Goal: Task Accomplishment & Management: Complete application form

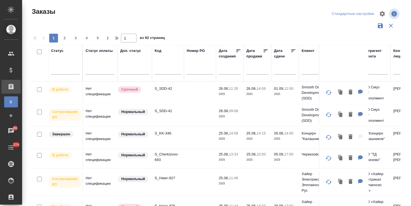
select select "7"
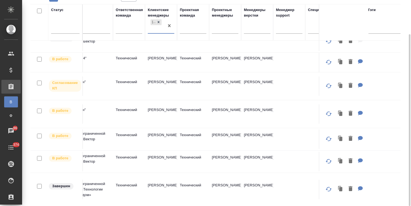
scroll to position [55, 22]
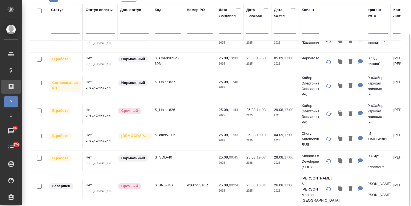
click at [281, 28] on input "text" at bounding box center [287, 29] width 19 height 8
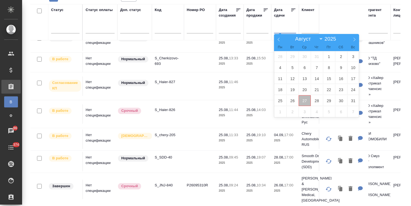
click at [308, 103] on span "27" at bounding box center [305, 100] width 12 height 11
type div "2025-08-26T21:00:00.000Z"
click at [330, 102] on span "29" at bounding box center [329, 100] width 12 height 11
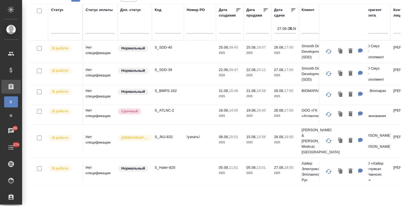
scroll to position [0, 0]
click at [158, 46] on p "S_SDD-40" at bounding box center [168, 48] width 27 height 6
click at [173, 111] on p "S_ATLNC-2" at bounding box center [168, 111] width 27 height 6
click at [171, 134] on p "S_JNJ-832" at bounding box center [168, 137] width 27 height 6
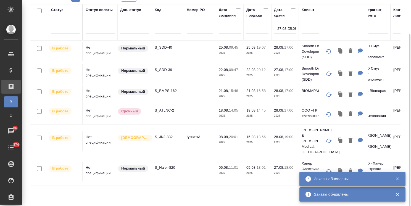
click at [291, 27] on icon "button" at bounding box center [291, 29] width 6 height 6
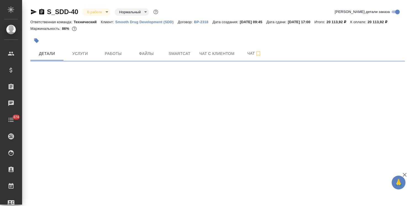
select select "RU"
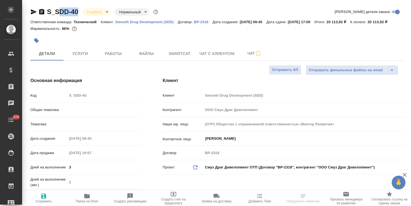
type textarea "x"
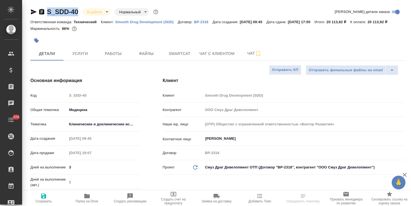
type textarea "x"
drag, startPoint x: 70, startPoint y: 8, endPoint x: 44, endPoint y: 9, distance: 26.8
type input "Белякова Юлия"
type input "Павлова Антонина a.pavlova"
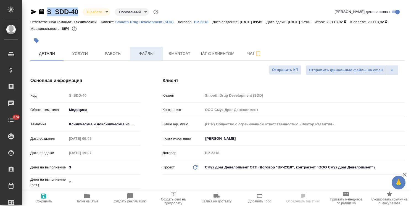
type textarea "x"
click at [149, 57] on span "Файлы" at bounding box center [146, 53] width 27 height 7
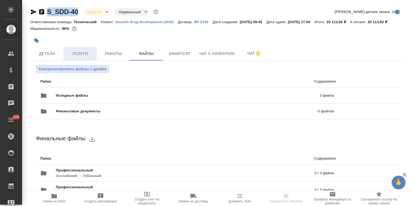
click at [85, 57] on span "Услуги" at bounding box center [80, 53] width 27 height 7
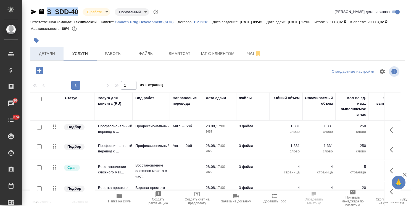
click at [58, 57] on span "Детали" at bounding box center [47, 53] width 27 height 7
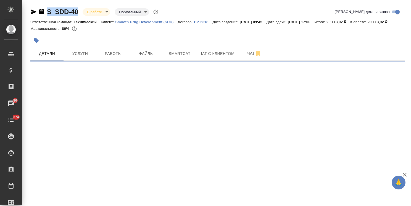
select select "RU"
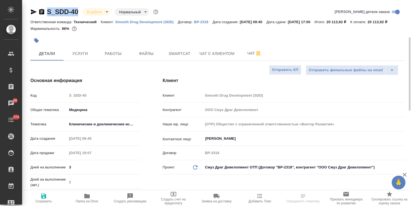
scroll to position [28, 0]
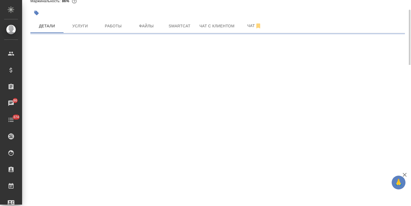
select select "RU"
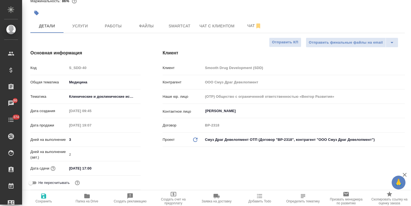
type textarea "x"
click at [262, 172] on div "Клиент Клиент Smooth Drug Development (SDD) Контрагент ООО Смуз Драг Девелопмен…" at bounding box center [284, 128] width 265 height 179
type textarea "x"
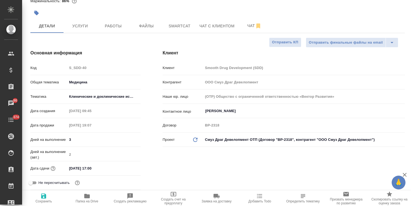
type textarea "x"
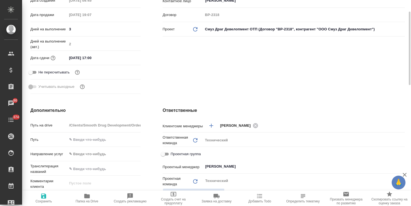
scroll to position [111, 0]
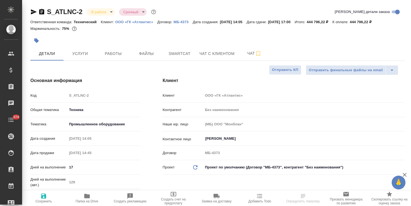
select select "RU"
type textarea "x"
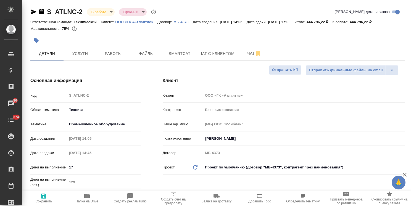
type textarea "x"
drag, startPoint x: 88, startPoint y: 6, endPoint x: 30, endPoint y: 11, distance: 58.0
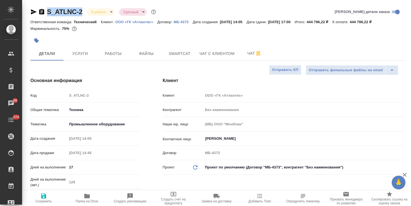
copy link "S_ATLNC-2"
click at [135, 53] on span "Файлы" at bounding box center [146, 53] width 27 height 7
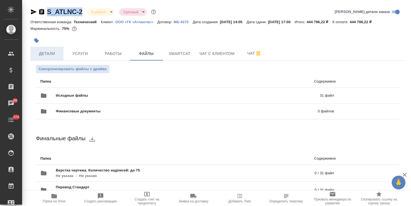
click at [46, 55] on span "Детали" at bounding box center [47, 53] width 27 height 7
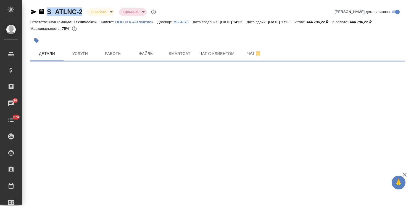
select select "RU"
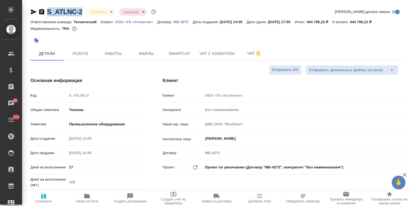
type textarea "x"
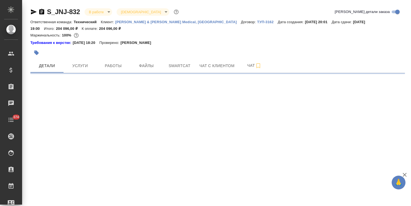
select select "RU"
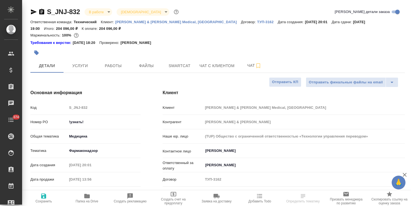
type textarea "x"
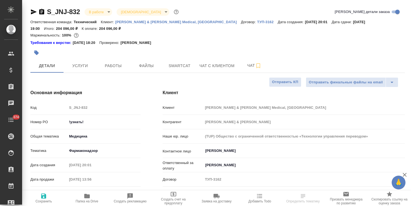
type textarea "x"
click at [153, 64] on span "Файлы" at bounding box center [146, 65] width 27 height 7
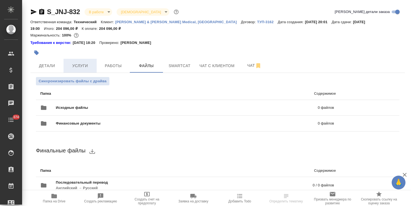
click at [84, 63] on span "Услуги" at bounding box center [80, 65] width 27 height 7
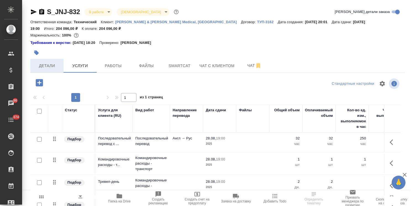
click at [49, 62] on span "Детали" at bounding box center [47, 65] width 27 height 7
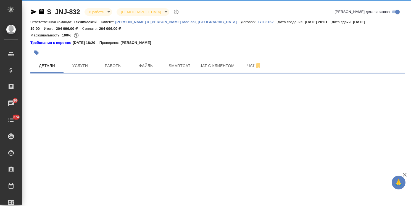
select select "RU"
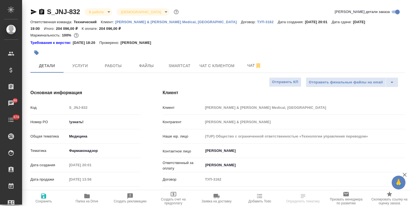
type textarea "x"
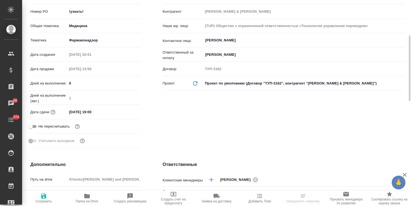
scroll to position [138, 0]
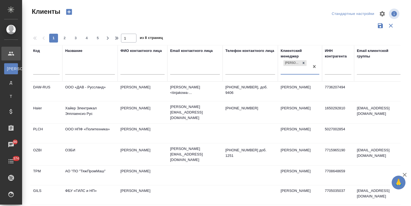
select select "RU"
click at [83, 72] on input "text" at bounding box center [90, 70] width 50 height 7
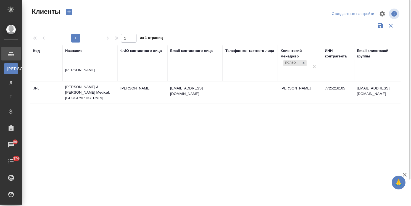
type input "[PERSON_NAME]"
click at [81, 86] on td "[PERSON_NAME] & [PERSON_NAME] Medical, [GEOGRAPHIC_DATA]" at bounding box center [89, 93] width 55 height 22
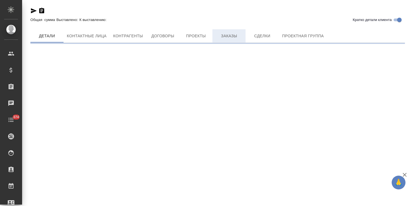
click at [223, 36] on div "Кратко детали клиента Общая сумма Выставлено: К выставлению: [PERSON_NAME] лица…" at bounding box center [217, 23] width 381 height 47
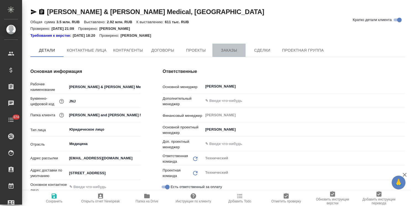
click at [223, 51] on span "Заказы" at bounding box center [229, 50] width 27 height 7
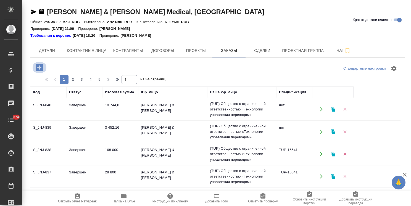
click at [42, 66] on icon "button" at bounding box center [39, 67] width 7 height 7
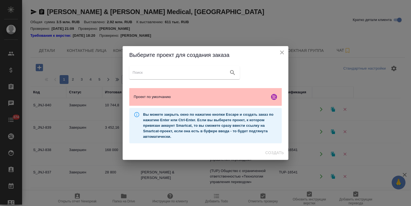
click at [199, 98] on span "Проект по умолчанию" at bounding box center [201, 97] width 134 height 6
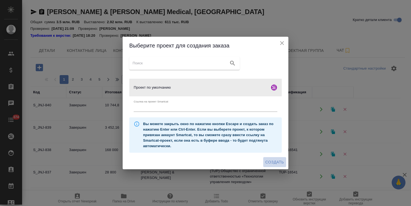
click at [272, 160] on span "Создать" at bounding box center [275, 162] width 19 height 7
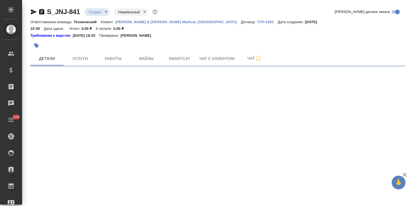
select select "RU"
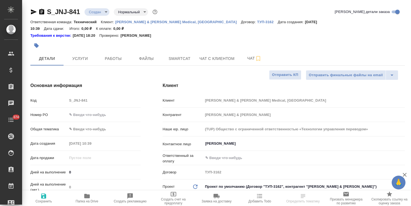
type textarea "x"
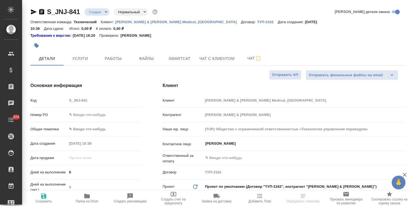
type textarea "x"
click at [226, 140] on input "Шакурова Юлия" at bounding box center [295, 143] width 180 height 7
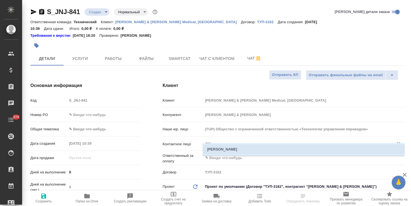
click at [211, 148] on li "Ягодкина Екатерина" at bounding box center [304, 150] width 202 height 10
type input "Ягодкина Екатерина"
type textarea "x"
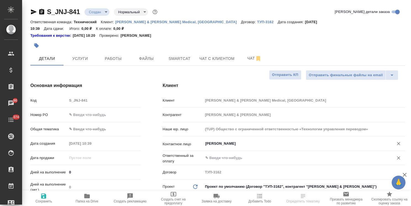
type input "Ягодкина Екатерина"
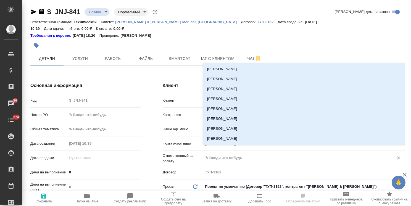
click at [210, 155] on input "text" at bounding box center [295, 158] width 180 height 7
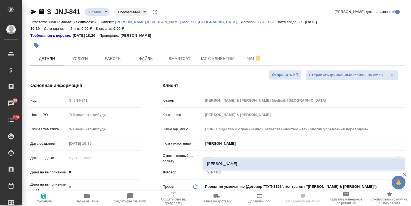
click at [220, 169] on ul "Ягодкина Екатерина" at bounding box center [304, 168] width 202 height 10
click at [218, 162] on li "Ягодкина Екатерина" at bounding box center [304, 164] width 202 height 10
type input "Ягодкина Екатерина"
type textarea "x"
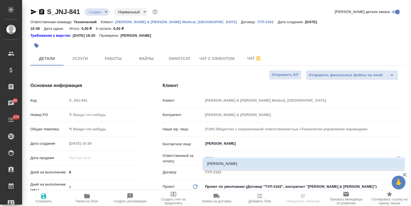
type textarea "x"
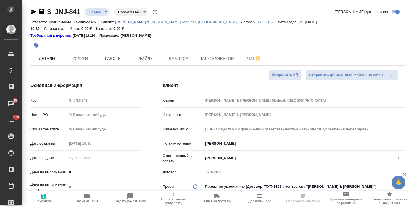
type input "Ягодкина Екатерина"
click at [105, 111] on input "text" at bounding box center [103, 115] width 73 height 8
type input "!узнать!"
type textarea "x"
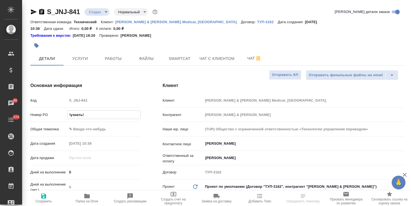
type textarea "x"
click at [94, 126] on body "🙏 .cls-1 fill:#fff; AWATERA Usmanova Olga Клиенты Спецификации Заказы 86 Чаты 3…" at bounding box center [205, 103] width 411 height 206
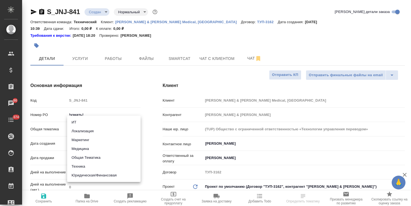
click at [98, 123] on li "ИТ" at bounding box center [104, 122] width 74 height 9
type input "it"
type textarea "x"
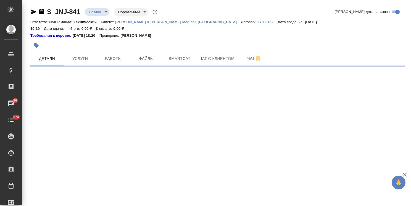
select select "RU"
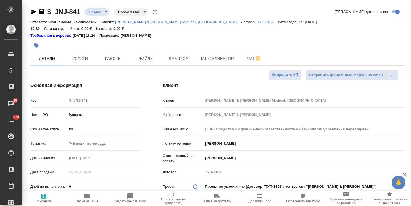
type textarea "x"
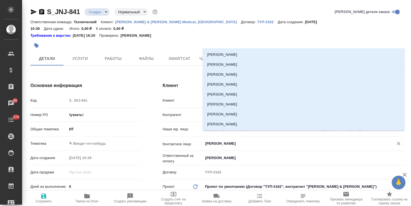
click at [223, 140] on input "Шакурова Юлия" at bounding box center [295, 143] width 180 height 7
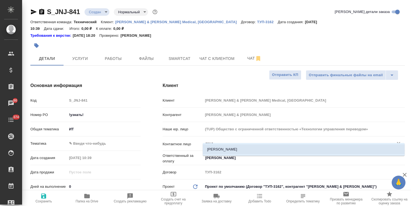
click at [219, 149] on li "Ягодкина Екатерина" at bounding box center [304, 150] width 202 height 10
type input "Ягодкина Екатерина"
type textarea "x"
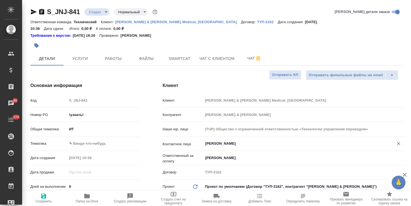
type input "Ягодкина Екатерина"
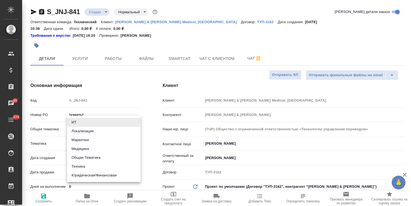
click at [79, 123] on body "🙏 .cls-1 fill:#fff; AWATERA Usmanova Olga Клиенты Спецификации Заказы 86 Чаты 3…" at bounding box center [205, 103] width 411 height 206
click at [89, 149] on li "Медицина" at bounding box center [104, 149] width 74 height 9
type input "med"
type textarea "x"
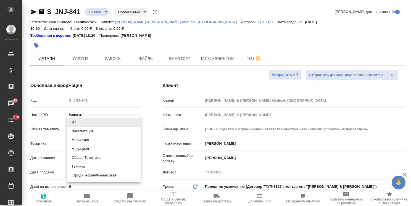
type textarea "x"
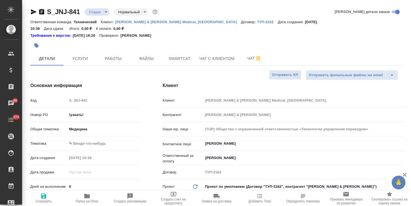
click at [93, 137] on body "🙏 .cls-1 fill:#fff; AWATERA Usmanova Olga Клиенты Спецификации Заказы 86 Чаты 3…" at bounding box center [205, 103] width 411 height 206
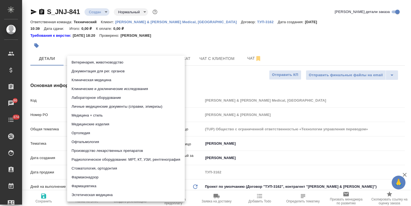
click at [92, 178] on li "Фармаконадзор" at bounding box center [126, 177] width 118 height 9
type input "66b350e715fdbd933886e8f8"
type textarea "x"
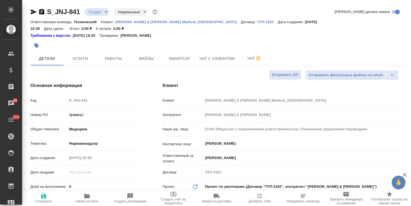
click at [41, 202] on span "Сохранить" at bounding box center [43, 202] width 17 height 4
type textarea "x"
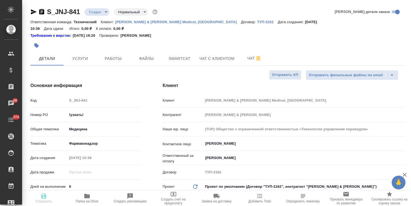
type textarea "x"
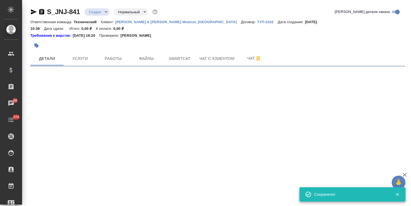
select select "RU"
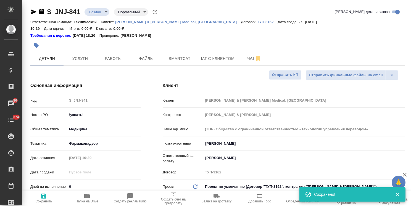
type textarea "x"
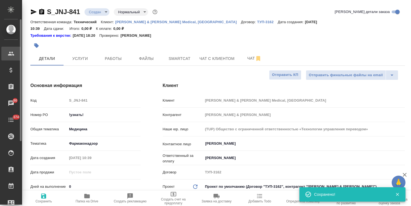
type textarea "x"
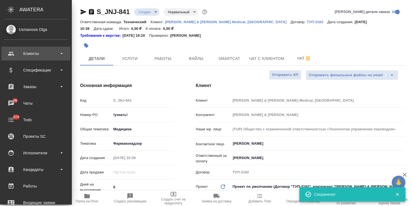
type textarea "x"
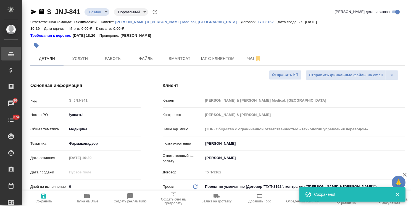
type textarea "x"
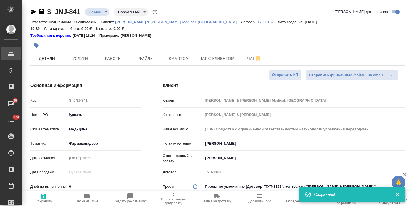
type textarea "x"
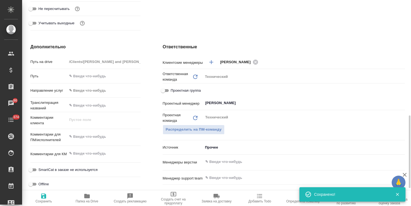
scroll to position [249, 0]
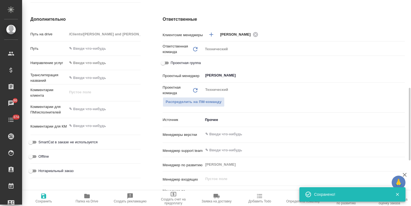
click at [95, 113] on div "Комментарии для ПМ/исполнителей x" at bounding box center [85, 112] width 110 height 17
type textarea "x"
click at [99, 105] on textarea at bounding box center [104, 109] width 74 height 9
paste textarea "Примите, пожалуйста, заявку на переводчиков для сопровождения инспекции произво…"
type textarea "x"
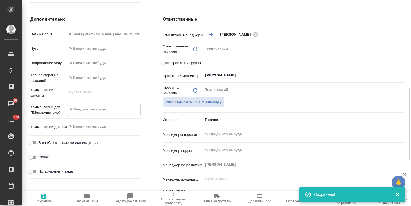
type textarea "Примите, пожалуйста, заявку на переводчиков для сопровождения инспекции произво…"
type textarea "x"
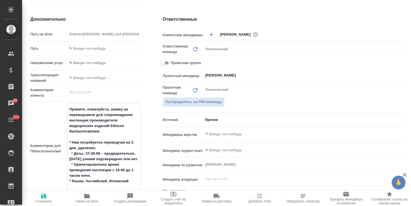
type textarea "Примите, пожалуйста, заявку на переводчиков для сопровождения инспекции произво…"
type textarea "x"
type textarea "Примите, пожалуйста, заявку на переводчиков для сопровождения инспекции произво…"
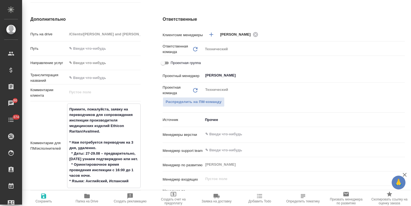
type textarea "x"
click at [48, 198] on span "Сохранить" at bounding box center [43, 198] width 36 height 11
type textarea "x"
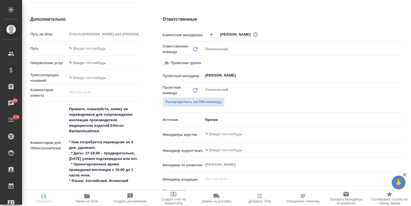
type textarea "x"
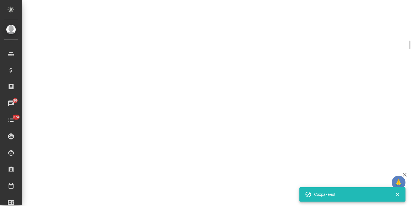
select select "RU"
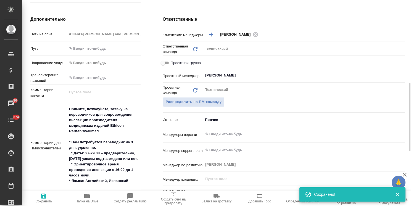
type textarea "x"
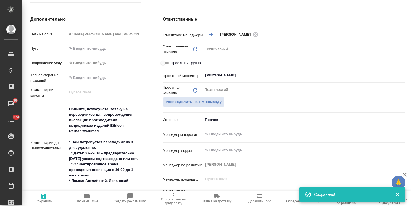
type textarea "x"
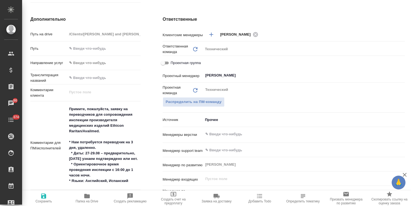
type textarea "x"
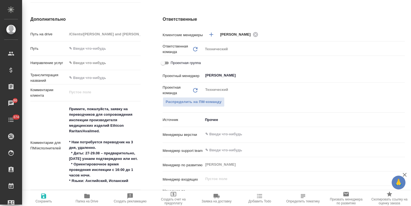
type textarea "x"
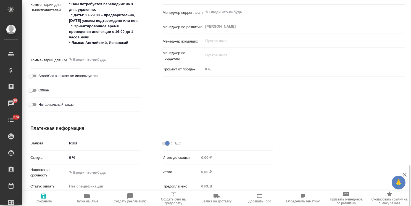
scroll to position [422, 0]
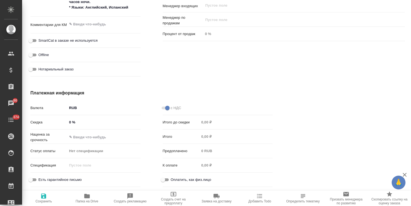
click at [78, 133] on input "text" at bounding box center [104, 137] width 74 height 8
type input "3 %"
type textarea "x"
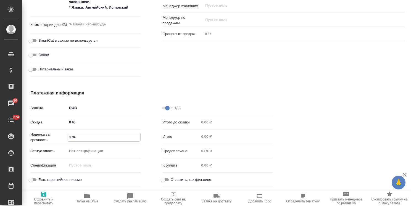
type input "30 %"
type textarea "x"
type input "30 %"
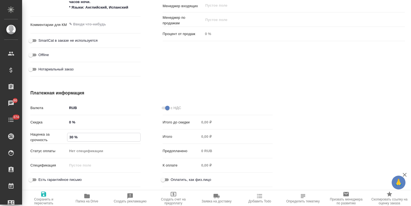
type textarea "x"
click at [99, 20] on textarea at bounding box center [103, 24] width 73 height 9
type textarea "на"
type textarea "x"
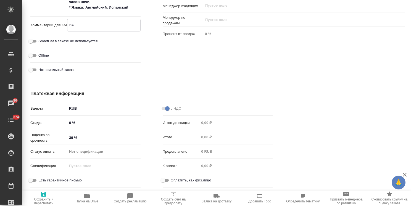
type textarea "x"
type textarea "нац"
type textarea "x"
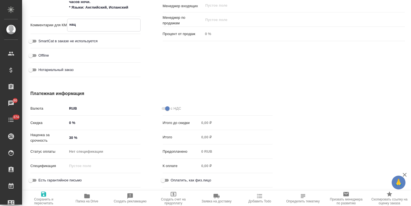
type textarea "наце"
type textarea "x"
type textarea "наценк"
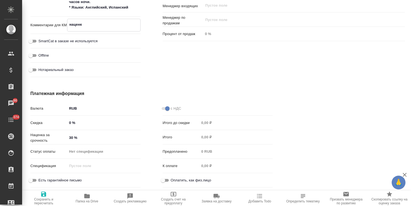
type textarea "x"
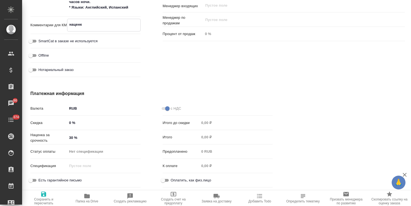
type textarea "наценка"
type textarea "x"
type textarea "наценка"
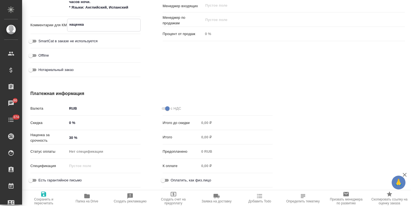
type textarea "x"
type textarea "наценка 3"
type textarea "x"
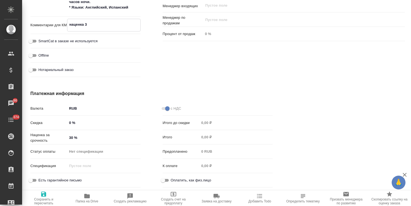
type textarea "наценка 30"
type textarea "x"
type textarea "наценка 30%"
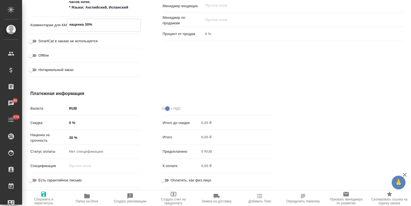
type textarea "x"
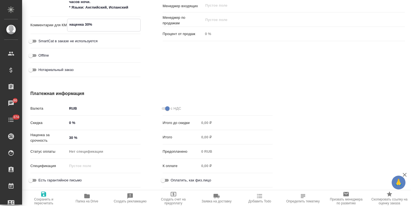
type textarea "наценка 30%"
type textarea "x"
type textarea "наценка 30% з"
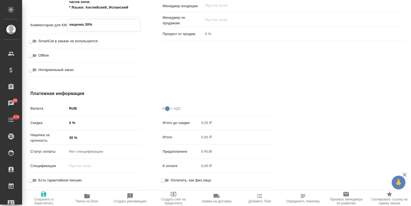
type textarea "x"
type textarea "наценка 30% за"
type textarea "x"
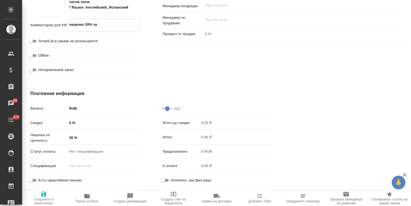
type textarea "x"
type textarea "наценка 30% за"
type textarea "x"
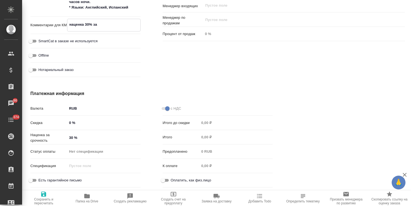
type textarea "x"
type textarea "наценка 30% за р"
type textarea "x"
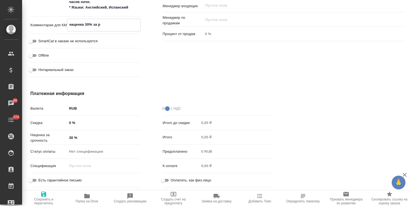
type textarea "наценка 30% за ра"
type textarea "x"
type textarea "наценка 30% за раб"
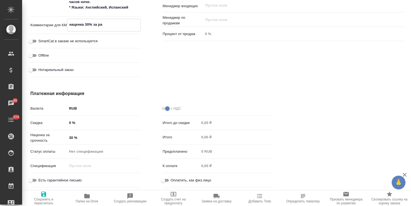
type textarea "x"
type textarea "наценка 30% за рабо"
type textarea "x"
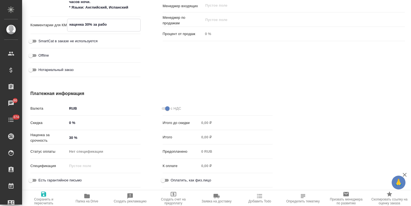
type textarea "x"
type textarea "наценка 30% за работ"
type textarea "x"
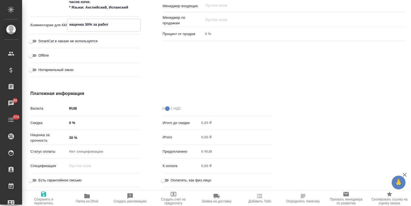
type textarea "x"
type textarea "наценка 30% за работы"
type textarea "x"
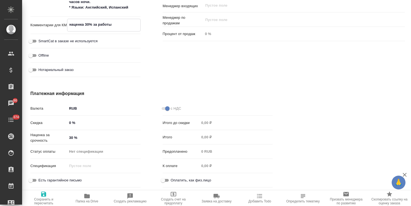
type textarea "наценка 30% за работы"
type textarea "x"
type textarea "наценка 30% за работы"
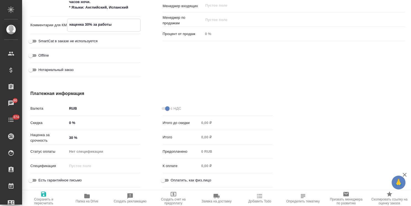
type textarea "x"
type textarea "наценка 30% за работ"
type textarea "x"
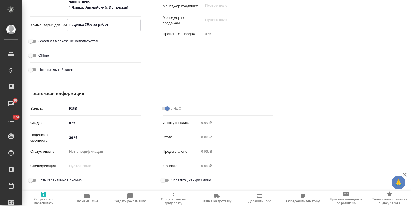
type textarea "x"
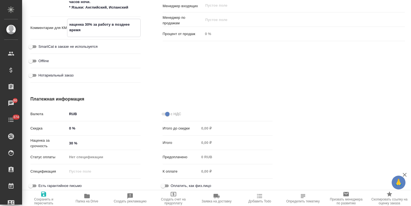
click at [40, 192] on icon "button" at bounding box center [43, 194] width 7 height 7
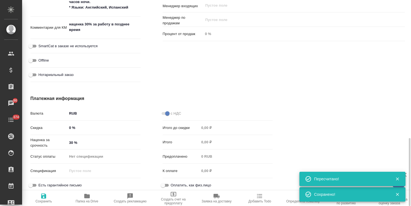
click at [51, 196] on span "Сохранить" at bounding box center [43, 198] width 36 height 11
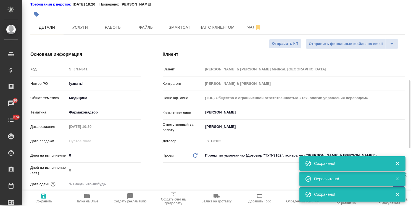
scroll to position [0, 0]
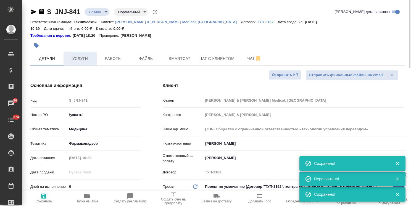
click at [79, 55] on span "Услуги" at bounding box center [80, 58] width 27 height 7
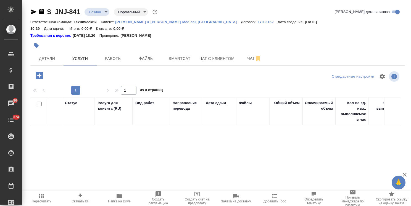
click at [38, 72] on icon "button" at bounding box center [39, 75] width 7 height 7
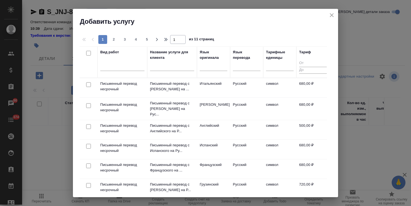
click at [170, 68] on input "text" at bounding box center [172, 67] width 44 height 7
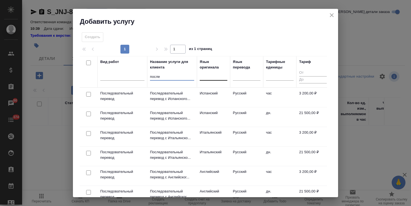
click at [215, 77] on div at bounding box center [214, 75] width 28 height 8
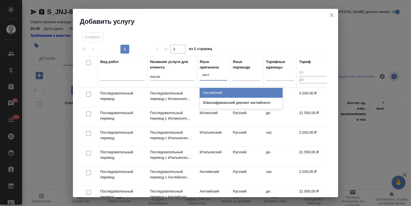
click at [215, 97] on div "Английский" at bounding box center [241, 93] width 83 height 10
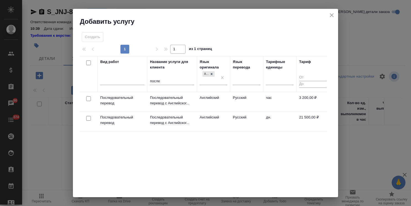
click at [90, 97] on input "checkbox" at bounding box center [88, 98] width 5 height 5
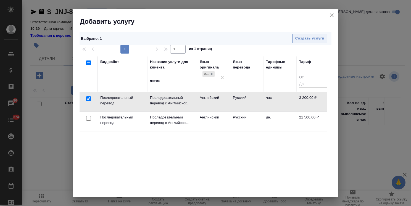
click at [313, 38] on span "Создать услуги" at bounding box center [310, 38] width 29 height 6
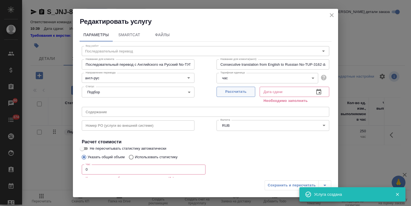
click at [233, 91] on span "Рассчитать" at bounding box center [236, 92] width 33 height 6
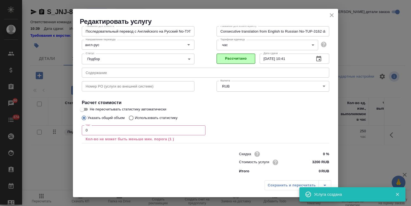
scroll to position [33, 0]
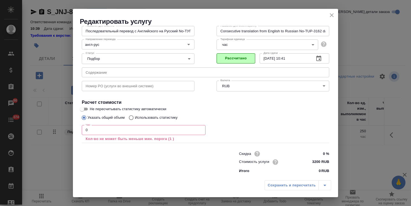
click at [334, 14] on icon "close" at bounding box center [332, 15] width 7 height 7
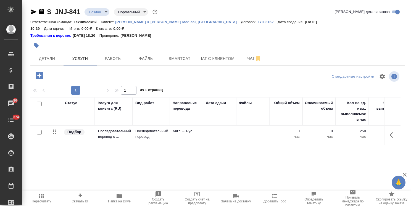
click at [41, 130] on input "checkbox" at bounding box center [39, 132] width 5 height 5
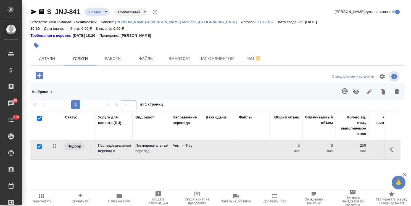
click at [393, 88] on button "button" at bounding box center [397, 92] width 13 height 14
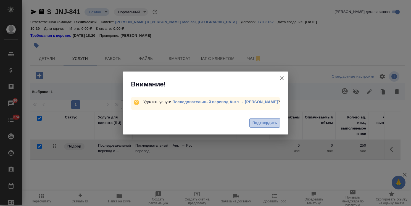
click at [272, 122] on span "Подтвердить" at bounding box center [265, 123] width 25 height 6
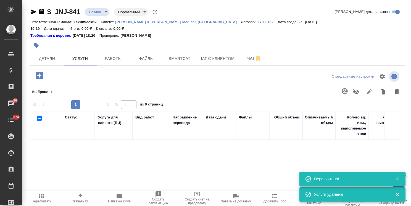
click at [42, 72] on icon "button" at bounding box center [39, 75] width 7 height 7
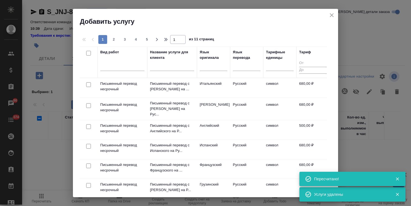
click at [177, 68] on input "text" at bounding box center [172, 67] width 44 height 7
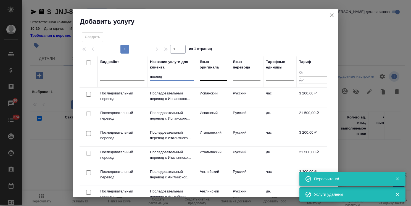
click at [214, 76] on div at bounding box center [214, 75] width 28 height 8
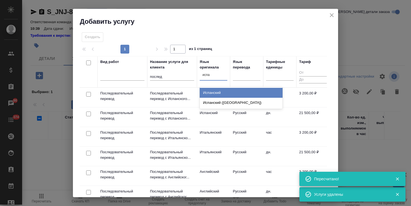
click at [220, 91] on div "Испанский" at bounding box center [241, 93] width 83 height 10
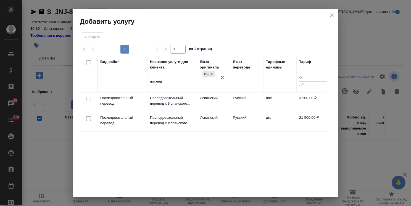
click at [91, 98] on div at bounding box center [88, 99] width 12 height 8
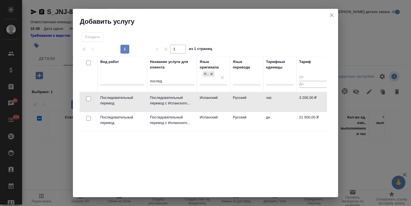
click at [89, 97] on input "checkbox" at bounding box center [88, 98] width 5 height 5
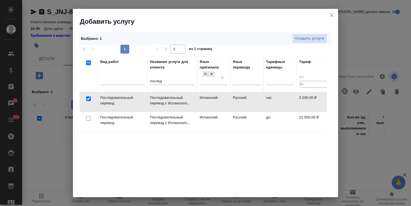
click at [311, 32] on div "Выбрано : 1 Создать услуги 1 1 из 1 страниц Вид работ Название услуги для клиен…" at bounding box center [205, 111] width 265 height 171
click at [307, 35] on button "Создать услуги" at bounding box center [309, 39] width 35 height 10
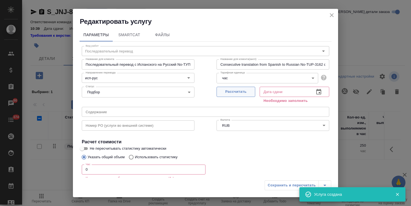
click at [225, 87] on button "Рассчитать" at bounding box center [236, 92] width 39 height 10
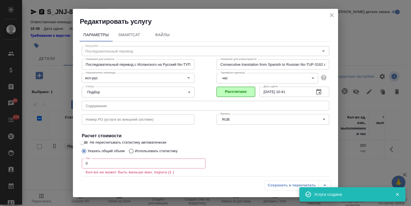
drag, startPoint x: 101, startPoint y: 159, endPoint x: 75, endPoint y: 165, distance: 27.3
click at [75, 165] on div "Параметры SmartCat Файлы Вид работ Последовательный перевод Вид работ Название …" at bounding box center [205, 102] width 265 height 152
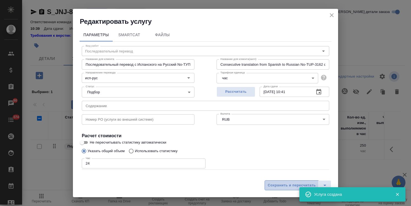
click at [301, 183] on span "Сохранить и пересчитать" at bounding box center [292, 185] width 48 height 6
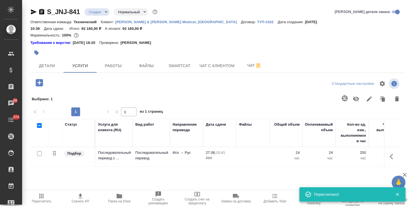
click at [203, 150] on td "27.08, 10:41 2025" at bounding box center [219, 156] width 33 height 19
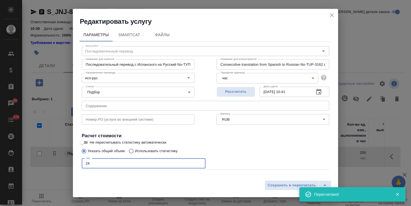
drag, startPoint x: 100, startPoint y: 162, endPoint x: 81, endPoint y: 160, distance: 19.2
click at [81, 160] on div "Вид работ Последовательный перевод Вид работ Название для клиента Последователь…" at bounding box center [206, 122] width 252 height 161
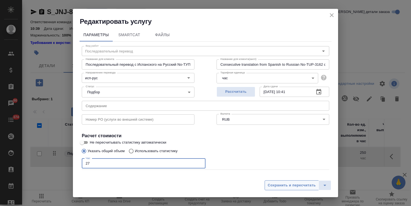
click at [292, 189] on button "Сохранить и пересчитать" at bounding box center [292, 186] width 54 height 10
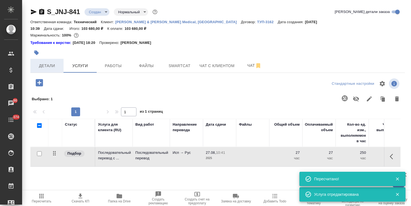
click at [56, 62] on span "Детали" at bounding box center [47, 65] width 27 height 7
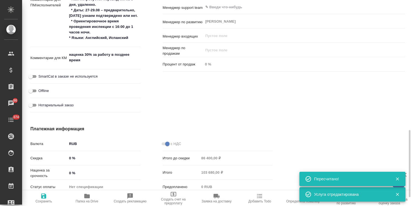
scroll to position [411, 0]
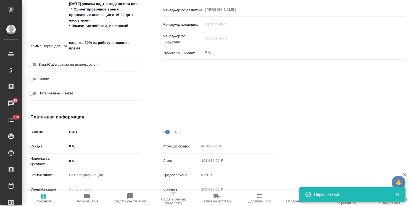
click at [68, 157] on input "0 %" at bounding box center [104, 161] width 74 height 8
click at [46, 196] on icon "button" at bounding box center [43, 194] width 5 height 5
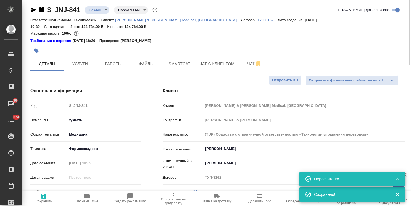
scroll to position [0, 0]
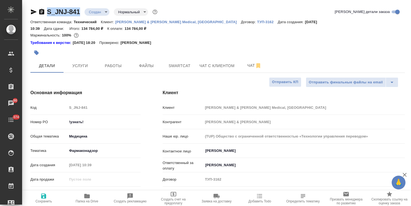
drag, startPoint x: 57, startPoint y: 11, endPoint x: 42, endPoint y: 11, distance: 14.9
click at [42, 11] on div "S_JNJ-841 Создан new Нормальный normal" at bounding box center [94, 11] width 128 height 9
copy link "S_JNJ-841"
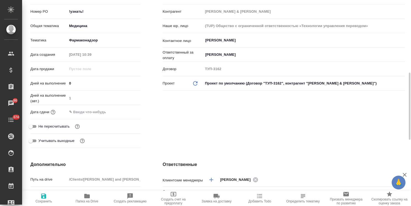
scroll to position [166, 0]
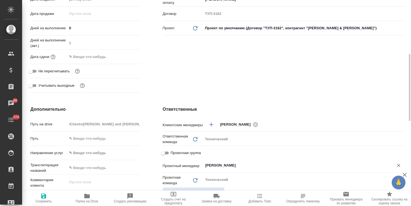
click at [226, 162] on input "Сергеева Анастасия" at bounding box center [295, 165] width 180 height 7
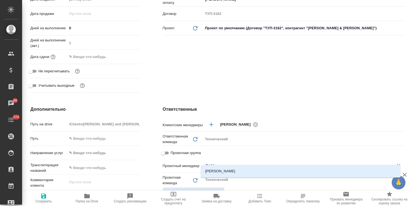
click at [236, 187] on div "Распределить на ПМ-команду" at bounding box center [284, 192] width 242 height 10
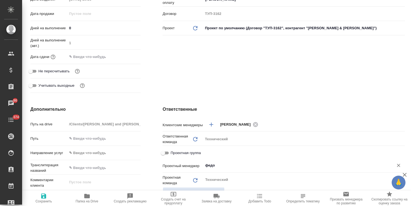
click at [216, 162] on input "федо" at bounding box center [295, 165] width 180 height 7
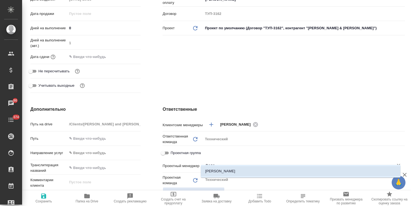
click at [215, 169] on li "Федотова Ирина" at bounding box center [301, 171] width 200 height 10
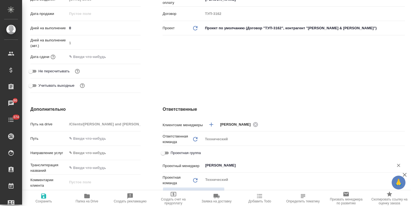
click at [38, 201] on span "Сохранить" at bounding box center [43, 202] width 17 height 4
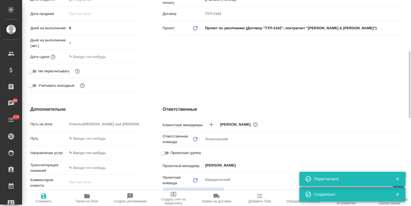
scroll to position [0, 0]
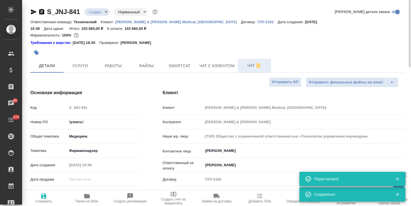
click at [247, 62] on span "Чат" at bounding box center [254, 65] width 27 height 7
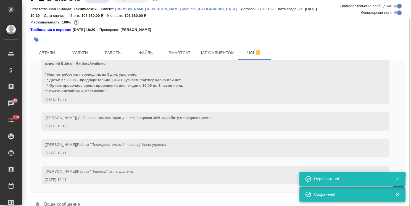
scroll to position [18, 0]
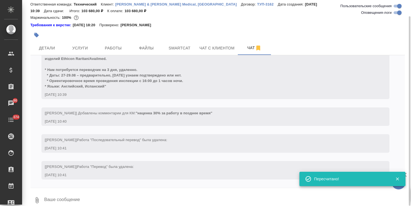
click at [85, 191] on textarea at bounding box center [225, 200] width 362 height 19
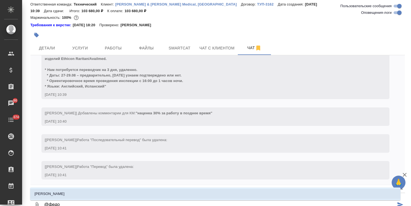
click at [87, 191] on li "Федотова Ирина" at bounding box center [215, 194] width 371 height 10
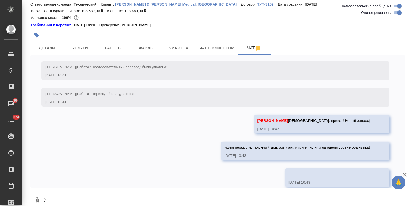
scroll to position [237, 0]
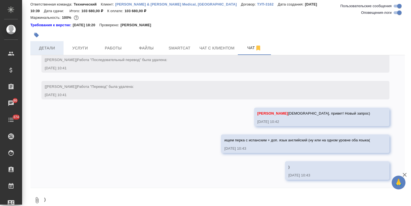
click at [41, 41] on button "Детали" at bounding box center [46, 48] width 33 height 14
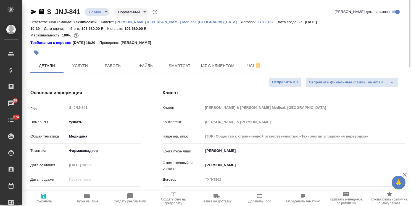
click at [32, 11] on icon "button" at bounding box center [34, 11] width 6 height 5
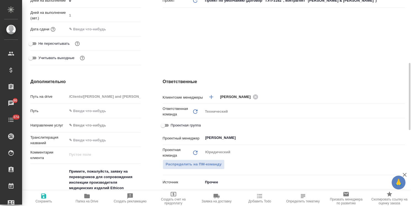
scroll to position [249, 0]
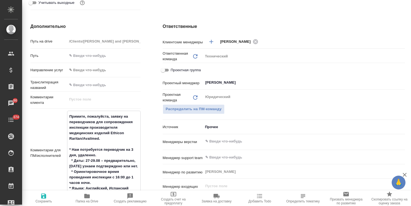
drag, startPoint x: 80, startPoint y: 161, endPoint x: 60, endPoint y: 163, distance: 20.3
click at [60, 163] on div "Комментарии для ПМ/исполнителей Примите, пожалуйста, заявку на переводчиков для…" at bounding box center [85, 153] width 110 height 85
click at [67, 161] on textarea "Примите, пожалуйста, заявку на переводчиков для сопровождения инспекции произво…" at bounding box center [103, 152] width 73 height 81
drag, startPoint x: 80, startPoint y: 160, endPoint x: 69, endPoint y: 162, distance: 12.1
click at [69, 162] on textarea "Примите, пожалуйста, заявку на переводчиков для сопровождения инспекции произво…" at bounding box center [103, 152] width 73 height 81
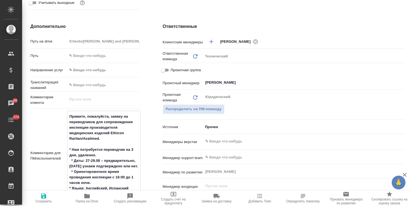
click at [48, 200] on span "Сохранить" at bounding box center [43, 202] width 17 height 4
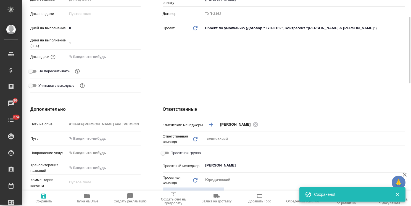
scroll to position [138, 0]
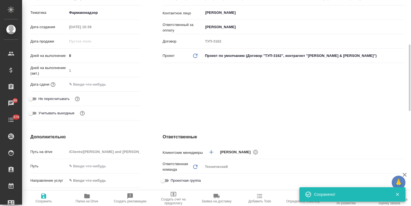
click at [100, 80] on input "text" at bounding box center [91, 84] width 48 height 8
click at [125, 81] on icon "button" at bounding box center [124, 84] width 5 height 6
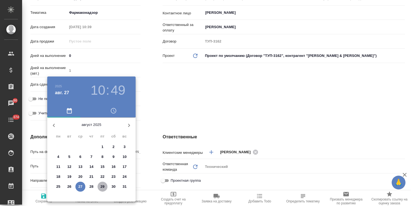
click at [101, 186] on p "29" at bounding box center [103, 187] width 4 height 6
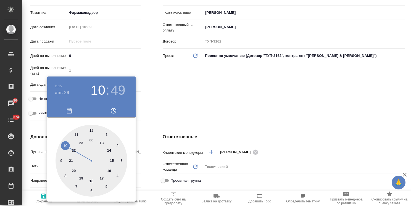
click at [145, 88] on div at bounding box center [205, 103] width 411 height 206
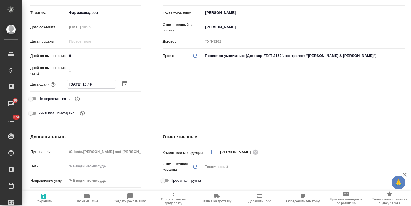
drag, startPoint x: 92, startPoint y: 78, endPoint x: 89, endPoint y: 79, distance: 3.5
click at [89, 80] on input "29.08.2025 10:49" at bounding box center [91, 84] width 48 height 8
click at [123, 81] on icon "button" at bounding box center [124, 84] width 5 height 6
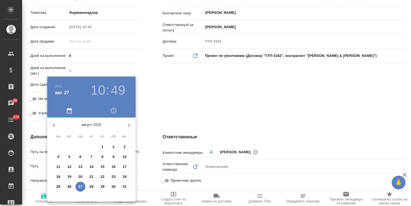
click at [126, 126] on icon "button" at bounding box center [129, 125] width 7 height 7
click at [61, 147] on span "1" at bounding box center [58, 147] width 10 height 6
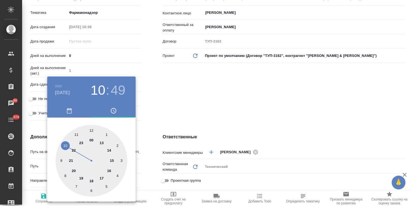
click at [168, 107] on div at bounding box center [205, 103] width 411 height 206
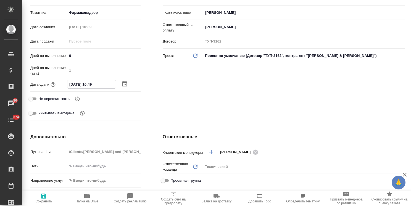
drag, startPoint x: 97, startPoint y: 78, endPoint x: 94, endPoint y: 80, distance: 3.3
click at [94, 80] on input "01.09.2025 10:49" at bounding box center [91, 84] width 48 height 8
click at [49, 198] on span "Сохранить" at bounding box center [43, 198] width 36 height 11
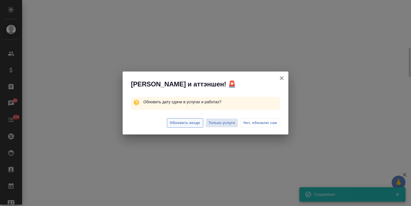
scroll to position [145, 0]
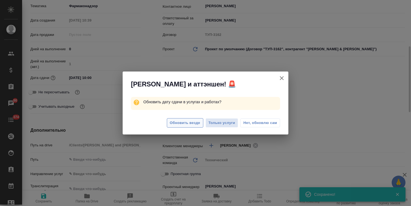
click at [189, 123] on span "Обновить везде" at bounding box center [185, 123] width 30 height 6
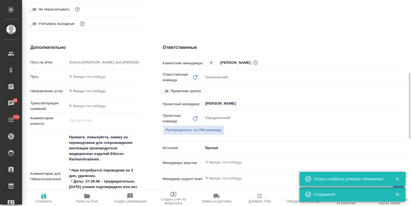
scroll to position [255, 0]
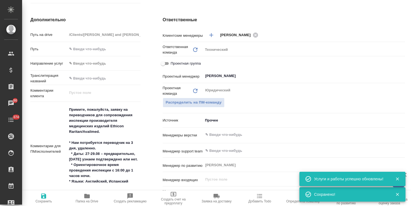
click at [42, 201] on span "Сохранить" at bounding box center [43, 202] width 17 height 4
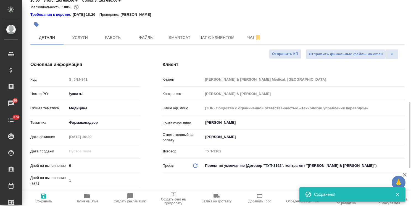
scroll to position [0, 0]
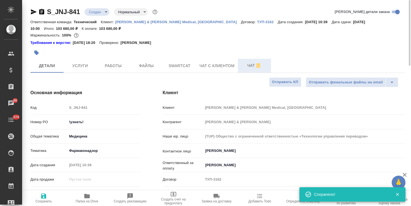
click at [242, 69] on span "Чат" at bounding box center [254, 65] width 27 height 7
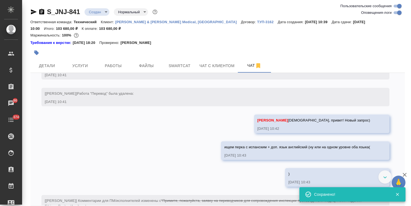
scroll to position [247, 0]
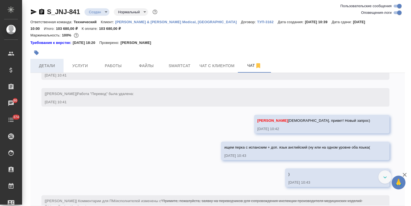
click at [52, 65] on span "Детали" at bounding box center [47, 65] width 27 height 7
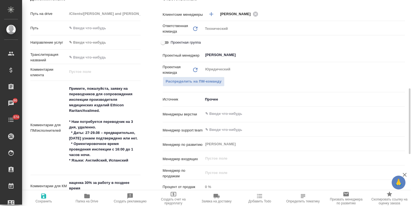
scroll to position [304, 0]
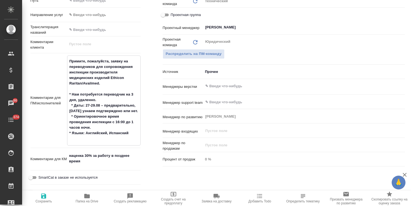
drag, startPoint x: 85, startPoint y: 106, endPoint x: 90, endPoint y: 114, distance: 10.4
click at [90, 114] on textarea "Примите, пожалуйста, заявку на переводчиков для сопровождения инспекции произво…" at bounding box center [103, 100] width 73 height 87
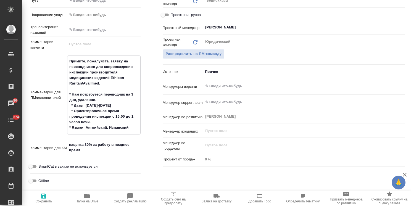
click at [52, 197] on span "Сохранить" at bounding box center [43, 198] width 36 height 11
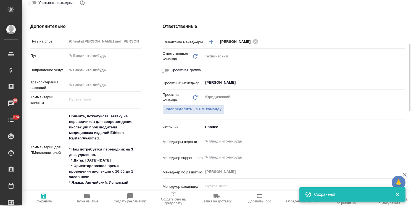
scroll to position [221, 0]
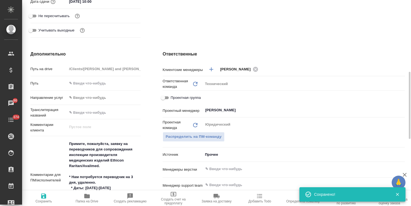
click at [94, 0] on input "01.09.2025 10:00" at bounding box center [91, 2] width 48 height 8
click at [122, 1] on icon "button" at bounding box center [124, 1] width 7 height 7
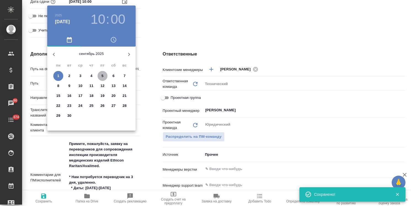
click at [101, 74] on span "5" at bounding box center [103, 76] width 10 height 6
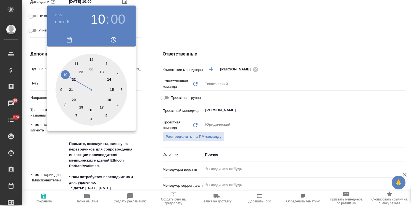
drag, startPoint x: 151, startPoint y: 32, endPoint x: 146, endPoint y: 37, distance: 7.4
click at [152, 32] on div at bounding box center [205, 103] width 411 height 206
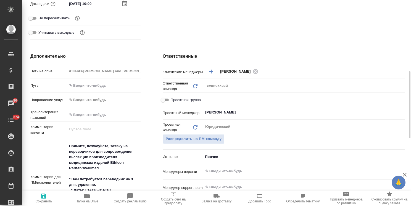
click at [46, 205] on button "Сохранить" at bounding box center [43, 198] width 43 height 15
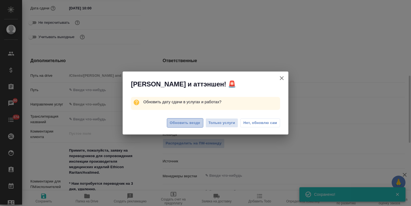
click at [186, 121] on span "Обновить везде" at bounding box center [185, 123] width 30 height 6
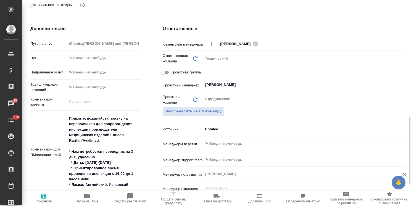
scroll to position [274, 0]
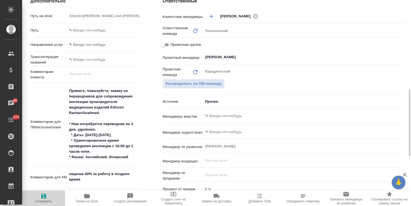
click at [42, 197] on icon "button" at bounding box center [43, 196] width 5 height 5
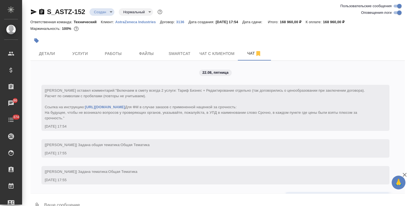
scroll to position [334, 0]
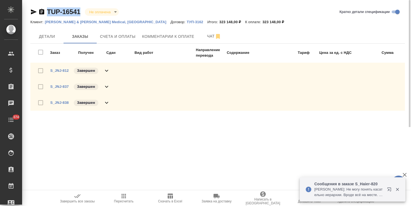
drag, startPoint x: 84, startPoint y: 7, endPoint x: 37, endPoint y: 3, distance: 47.2
click at [37, 3] on div "TUP-16541 Не оплачена notPayed Кратко детали спецификации Клиент: [PERSON_NAME]…" at bounding box center [217, 63] width 381 height 127
copy link "TUP-16541"
